Goal: Task Accomplishment & Management: Use online tool/utility

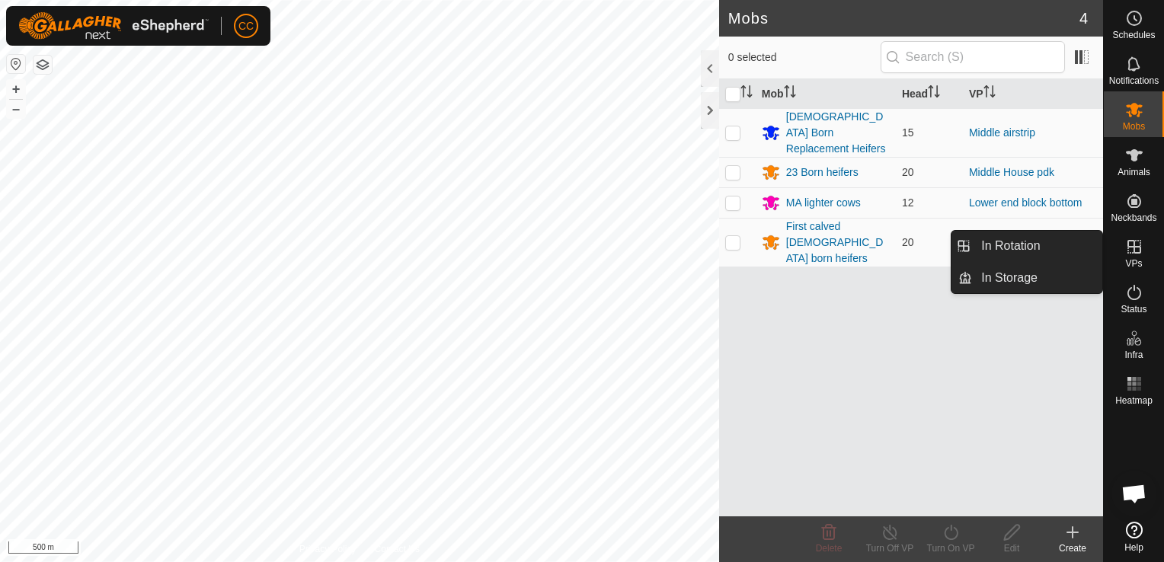
click at [1134, 250] on icon at bounding box center [1134, 247] width 14 height 14
click at [1048, 242] on link "In Rotation" at bounding box center [1037, 246] width 130 height 30
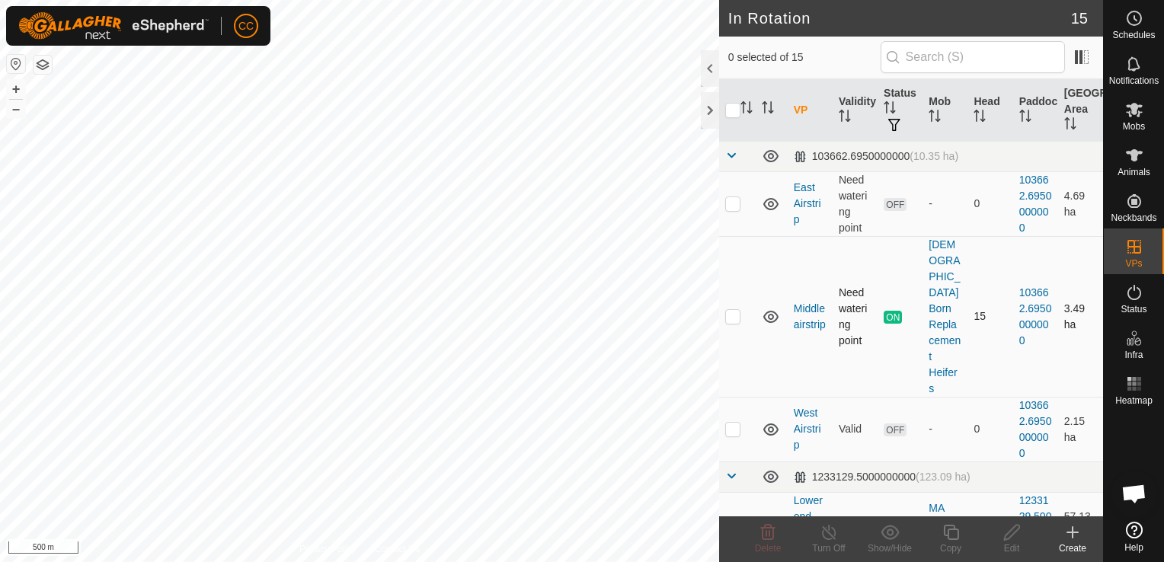
click at [733, 310] on p-checkbox at bounding box center [732, 316] width 15 height 12
checkbox input "true"
click at [953, 533] on icon at bounding box center [951, 532] width 19 height 18
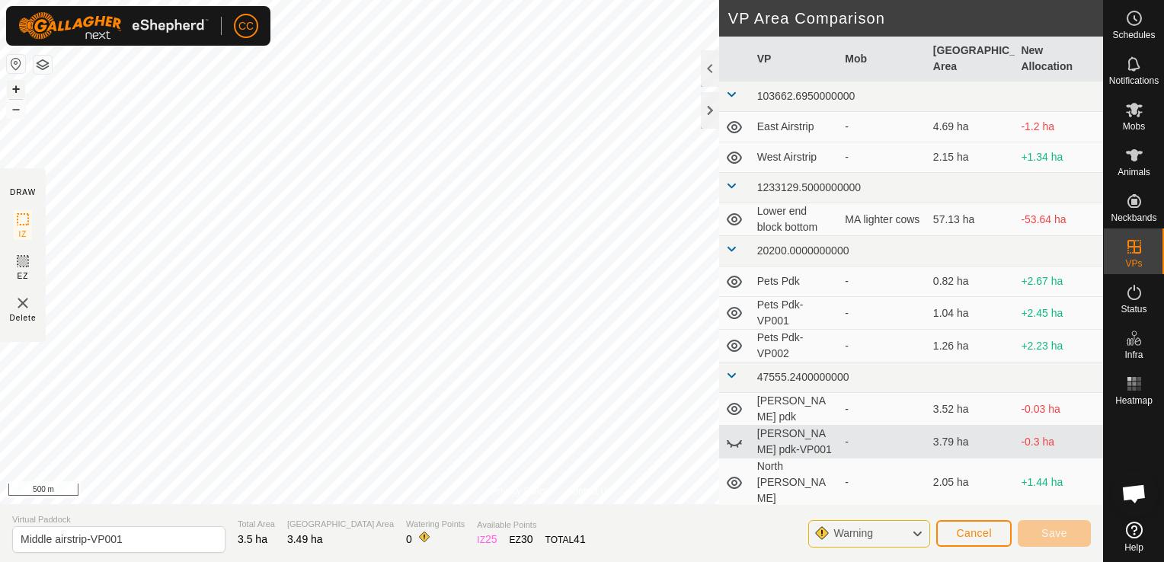
click at [9, 90] on button "+" at bounding box center [16, 89] width 18 height 18
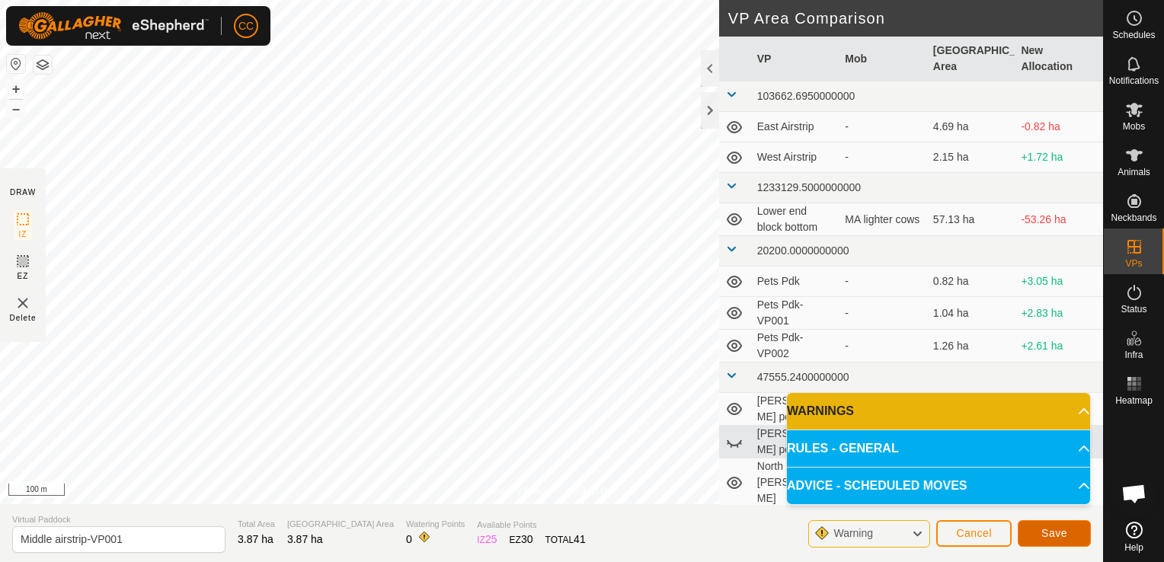
click at [1045, 532] on span "Save" at bounding box center [1054, 533] width 26 height 12
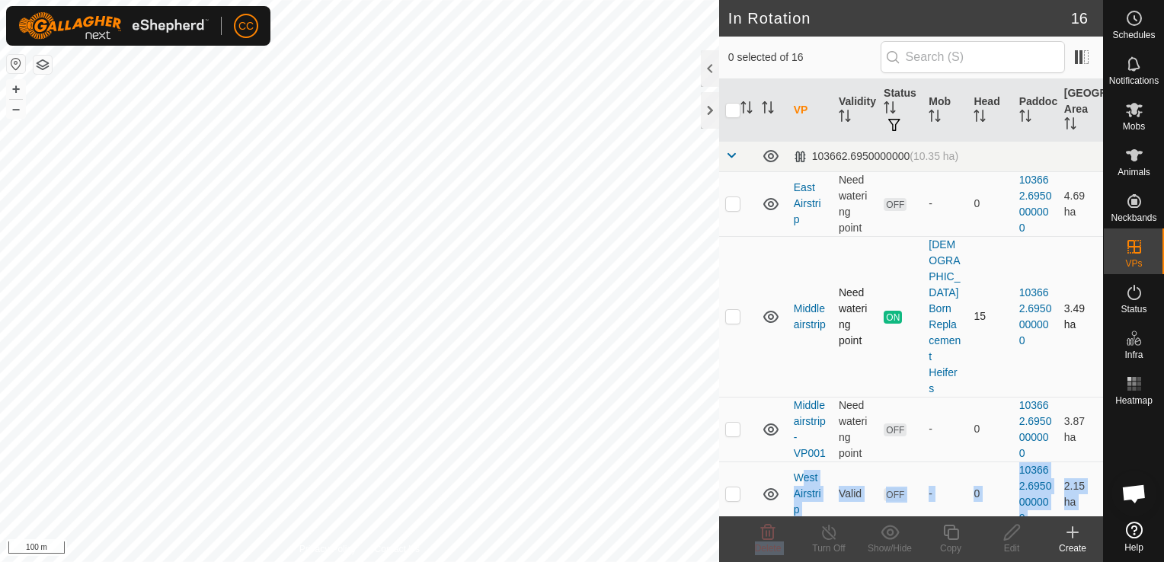
drag, startPoint x: 814, startPoint y: 520, endPoint x: 829, endPoint y: 245, distance: 275.4
click at [829, 245] on article "In Rotation 16 0 selected of 16 VP Validity Status Mob Head Paddock Grazing Are…" at bounding box center [911, 281] width 384 height 562
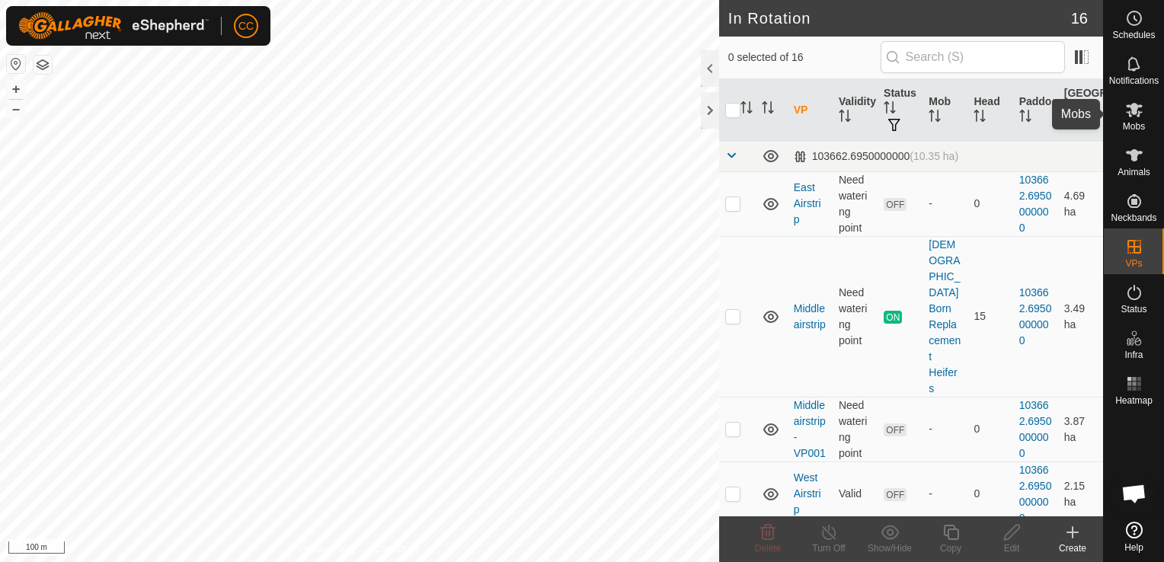
click at [1132, 116] on icon at bounding box center [1134, 110] width 18 height 18
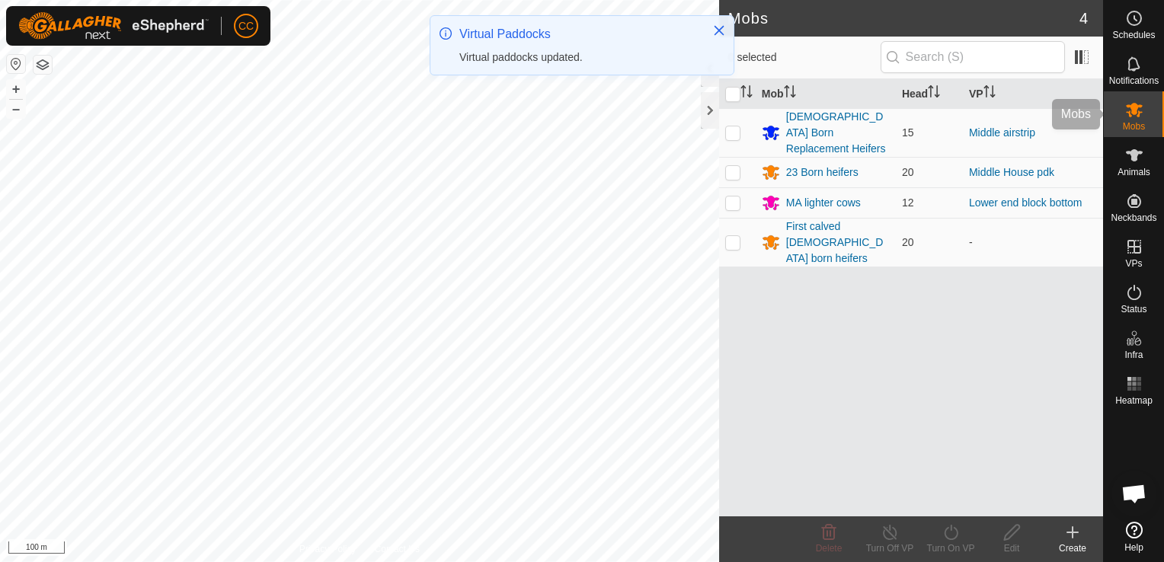
click at [1132, 116] on icon at bounding box center [1134, 110] width 18 height 18
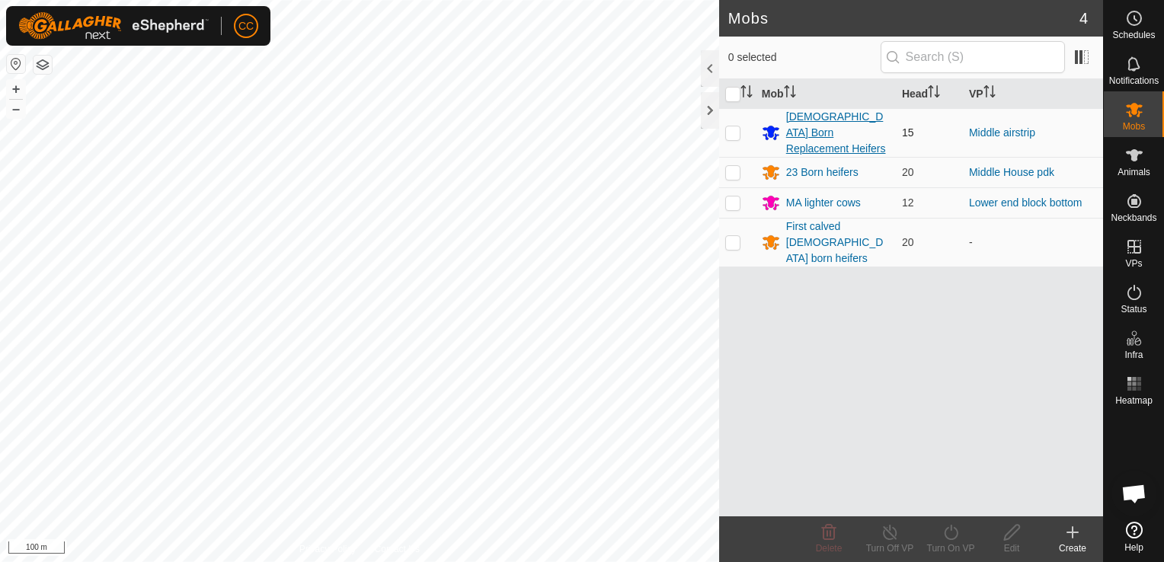
click at [801, 123] on div "[DEMOGRAPHIC_DATA] Born Replacement Heifers" at bounding box center [838, 133] width 104 height 48
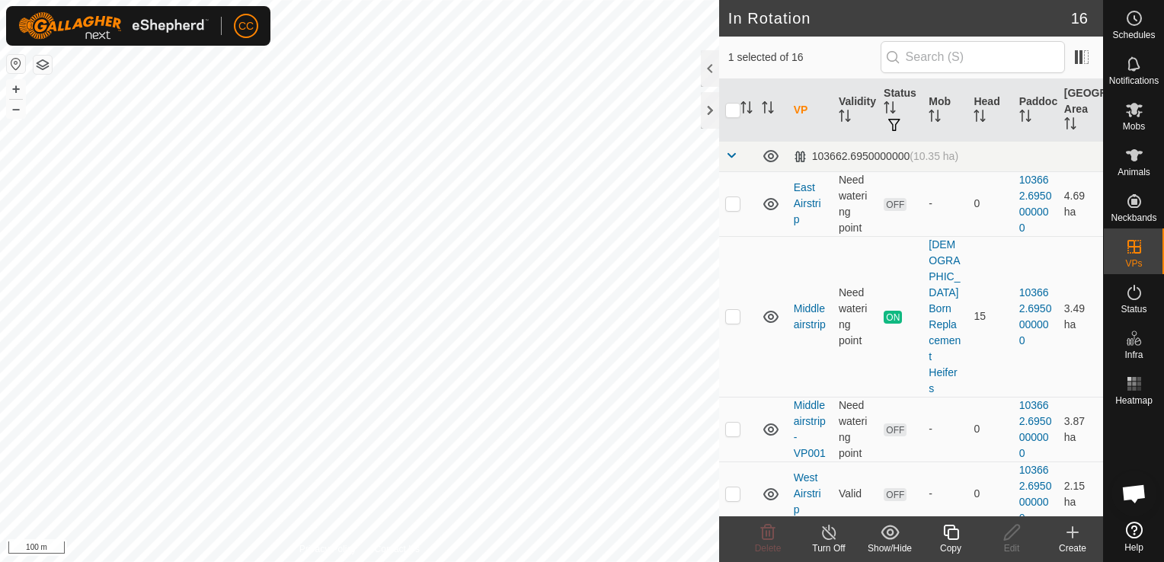
checkbox input "true"
checkbox input "false"
